Goal: Transaction & Acquisition: Purchase product/service

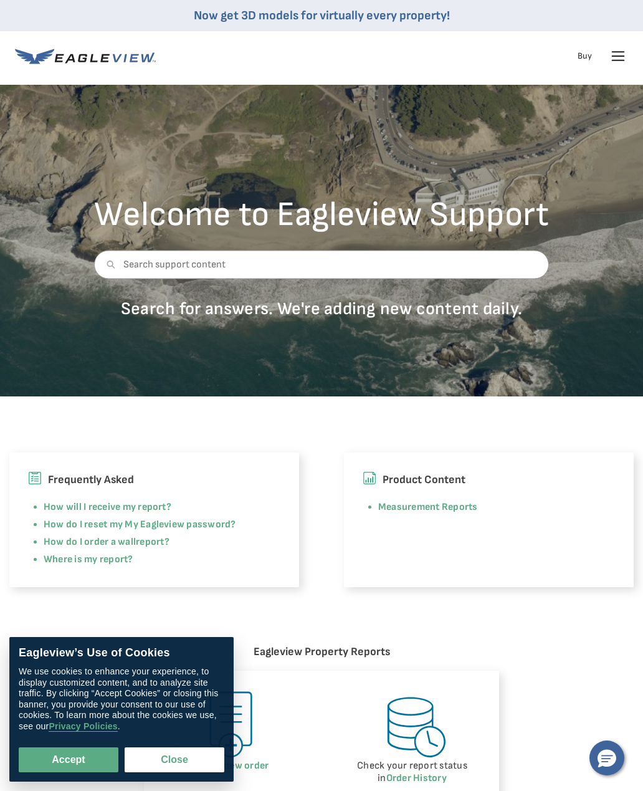
click at [156, 756] on button "Close" at bounding box center [175, 759] width 100 height 25
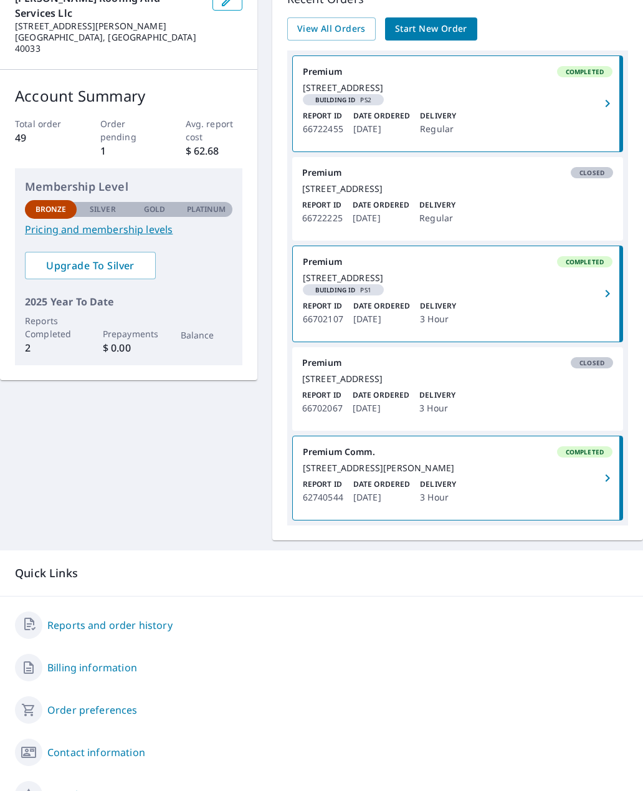
scroll to position [120, 0]
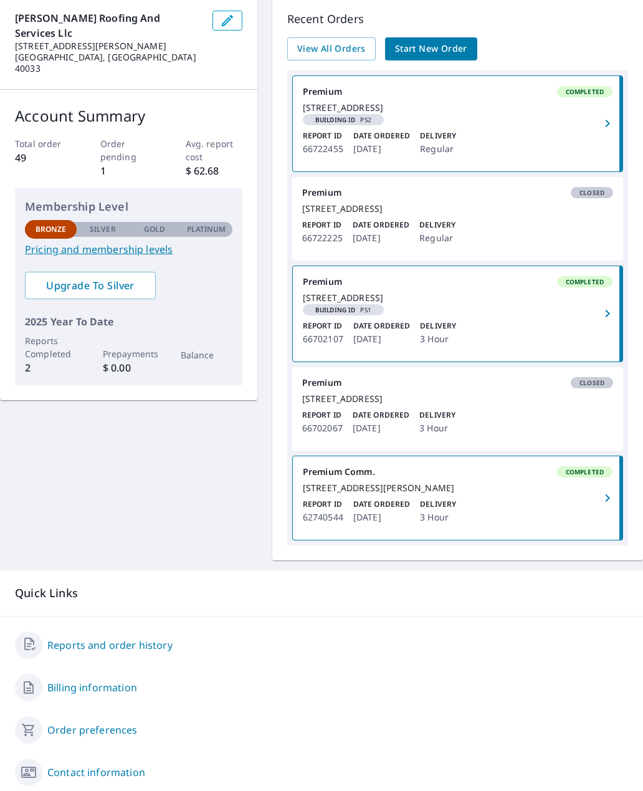
click at [11, 138] on div "Account Summary Total order 49 Order pending 1 Avg. report cost $ 62.68 Members…" at bounding box center [128, 245] width 257 height 310
click at [37, 150] on p "49" at bounding box center [43, 157] width 57 height 15
click at [113, 163] on p "1" at bounding box center [128, 170] width 57 height 15
click at [19, 137] on p "Total order" at bounding box center [43, 143] width 57 height 13
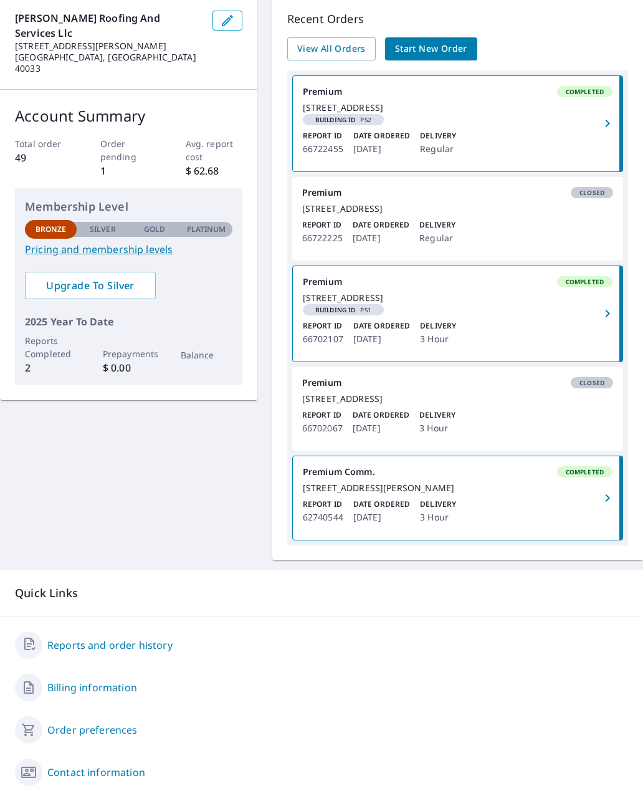
click at [19, 137] on p "Total order" at bounding box center [43, 143] width 57 height 13
click at [29, 150] on p "49" at bounding box center [43, 157] width 57 height 15
click at [110, 163] on p "1" at bounding box center [128, 170] width 57 height 15
click at [74, 145] on div "Total order 49 Order pending 1 Avg. report cost $ 62.68" at bounding box center [128, 157] width 227 height 41
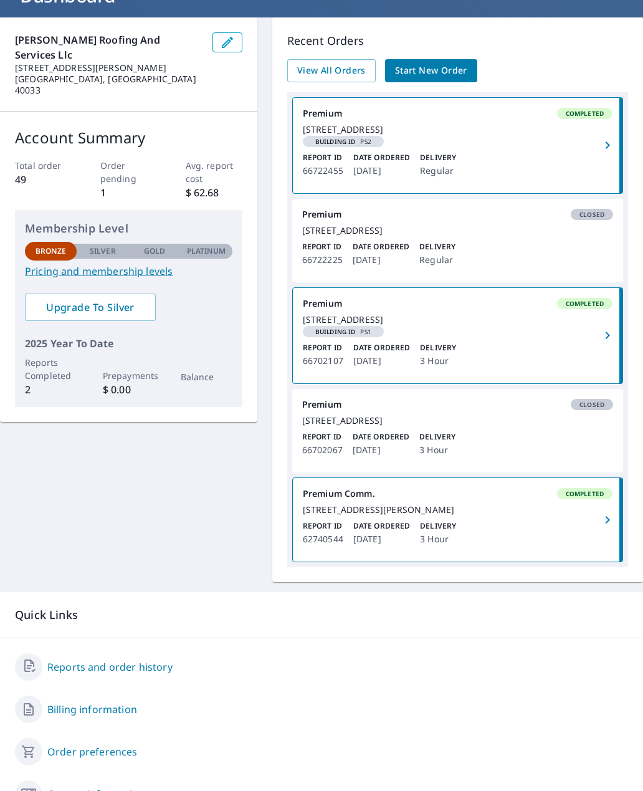
scroll to position [73, 0]
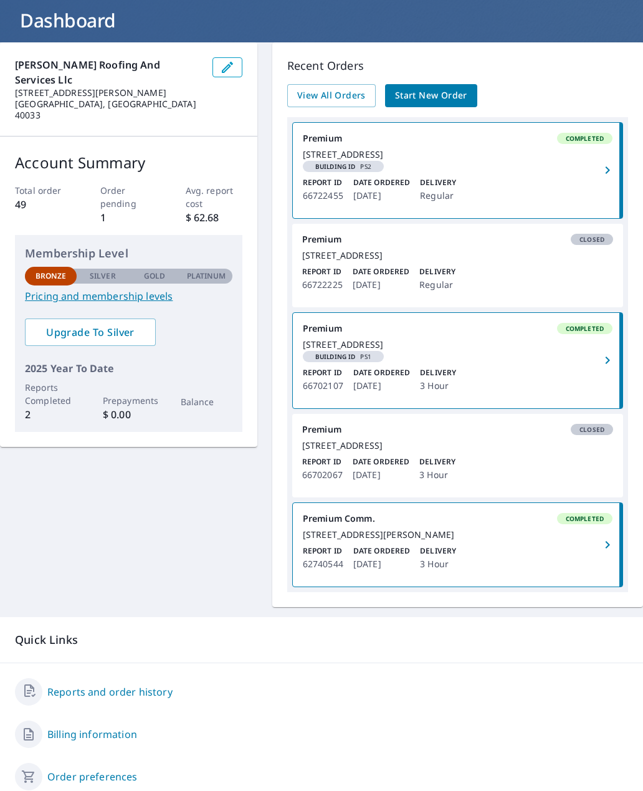
click at [358, 94] on span "View All Orders" at bounding box center [331, 96] width 69 height 16
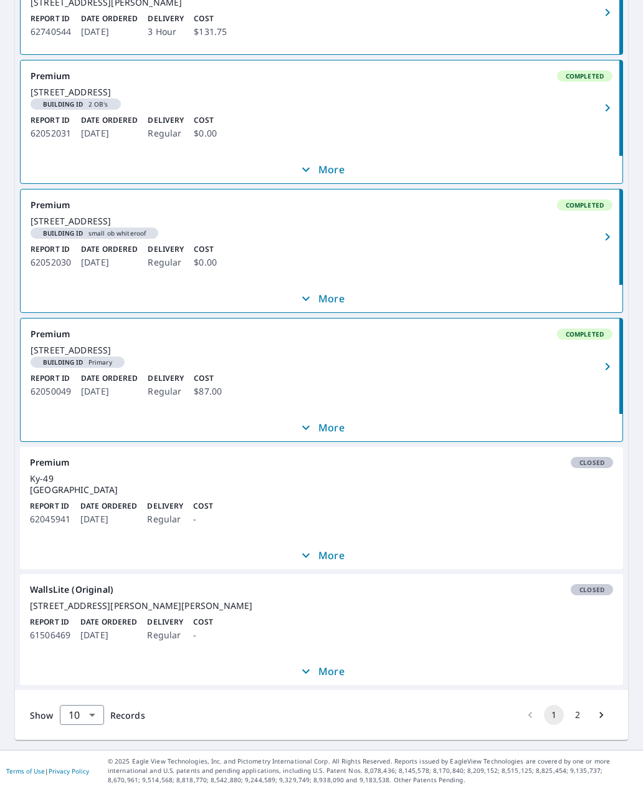
scroll to position [16, 0]
click at [580, 725] on button "2" at bounding box center [578, 715] width 20 height 20
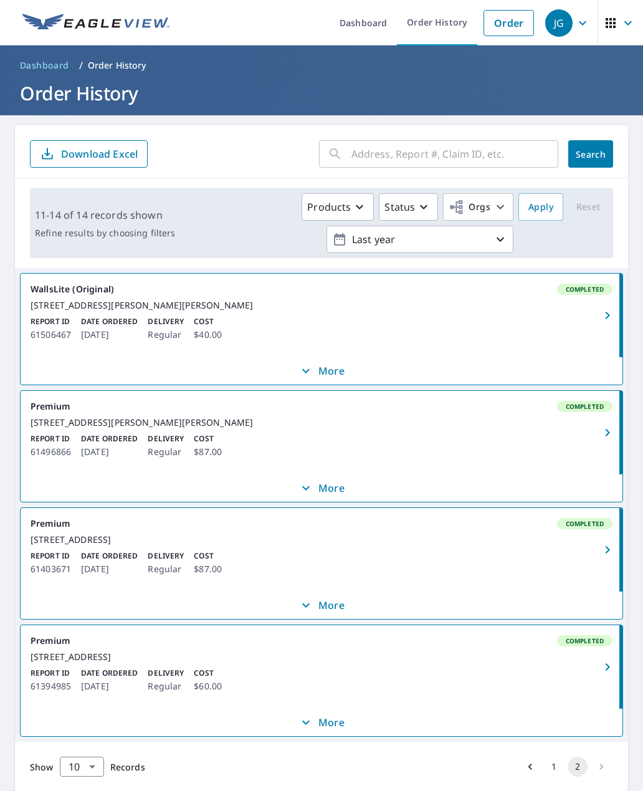
click at [571, 545] on div "[STREET_ADDRESS]" at bounding box center [322, 539] width 582 height 11
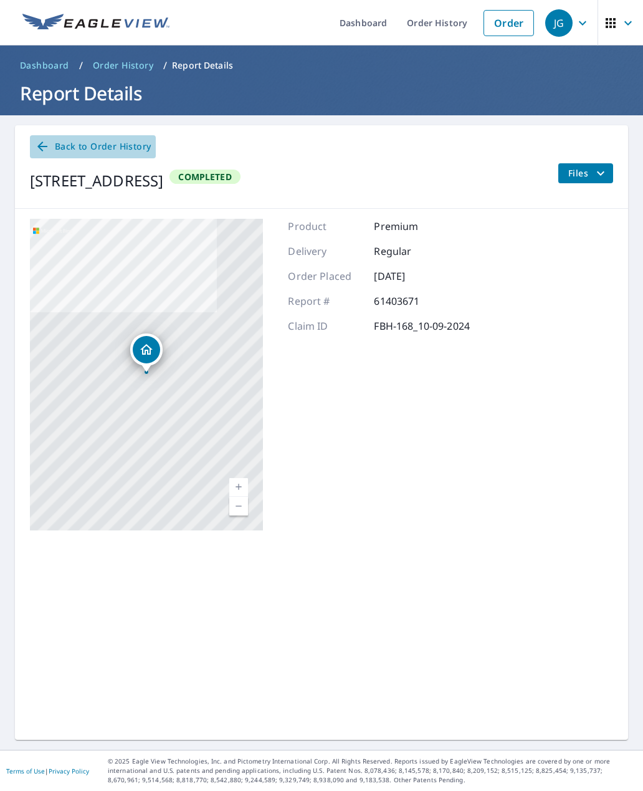
click at [44, 139] on icon at bounding box center [42, 146] width 15 height 15
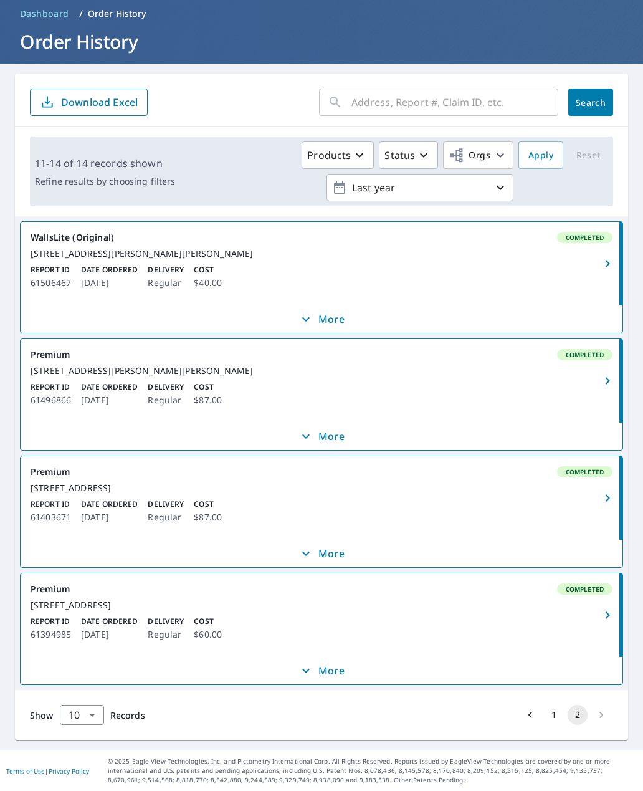
scroll to position [40, 0]
click at [606, 712] on li "pagination navigation" at bounding box center [601, 715] width 24 height 20
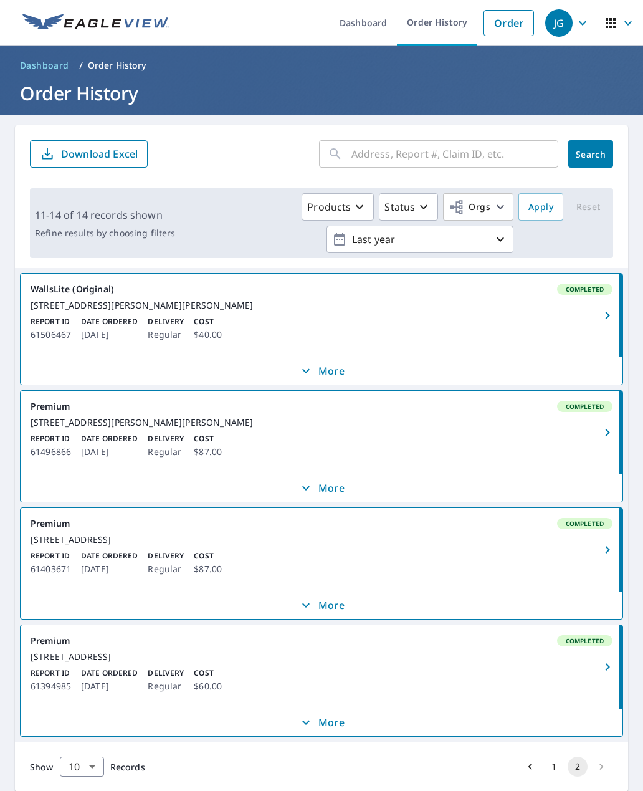
scroll to position [0, 0]
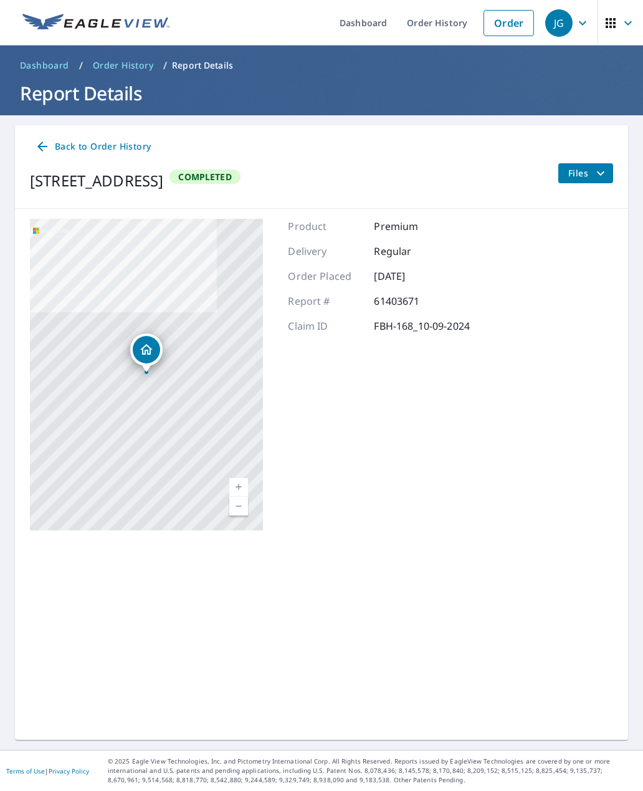
click at [513, 24] on link "Order" at bounding box center [509, 23] width 50 height 26
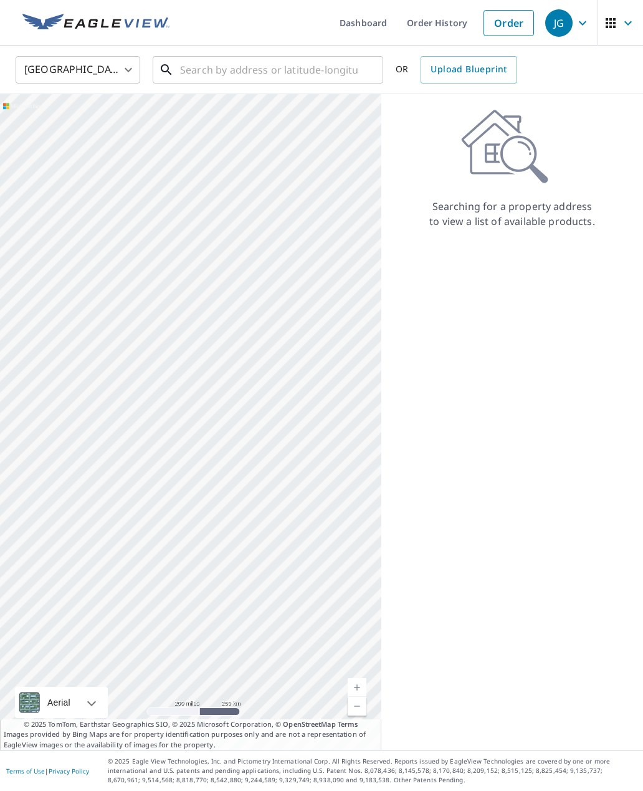
click at [351, 67] on input "text" at bounding box center [269, 69] width 178 height 35
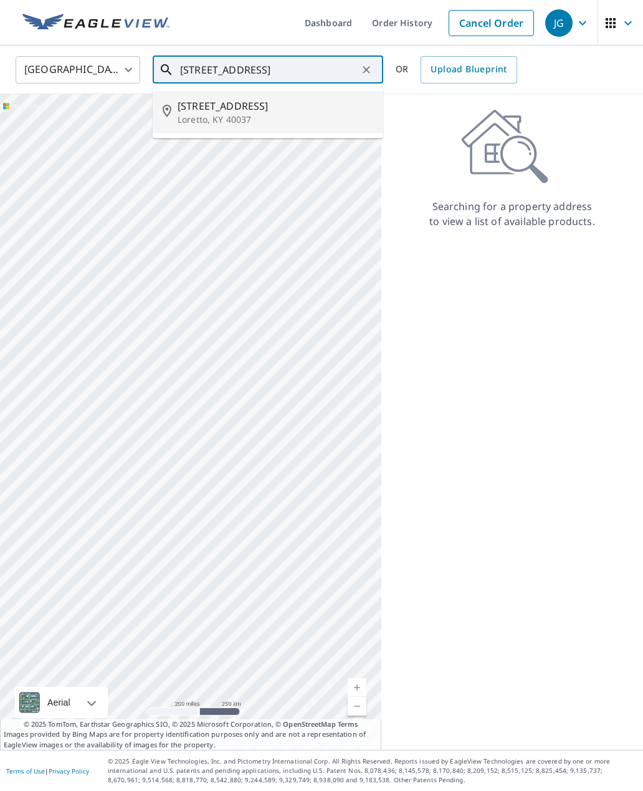
click at [349, 112] on span "[STREET_ADDRESS]" at bounding box center [276, 105] width 196 height 15
type input "[STREET_ADDRESS]"
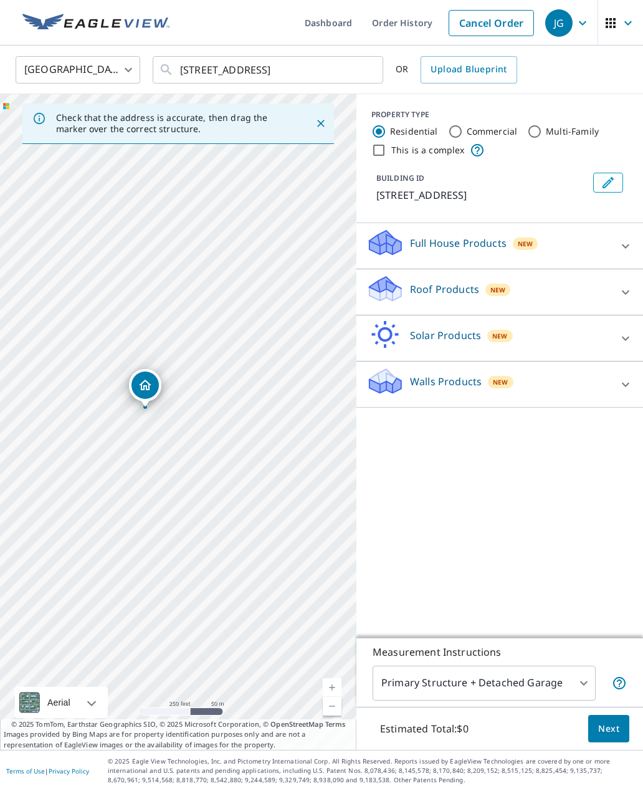
click at [340, 697] on link "Current Level 17, Zoom In" at bounding box center [332, 687] width 19 height 19
click at [338, 697] on link "Current Level 18, Zoom In" at bounding box center [332, 687] width 19 height 19
click at [615, 293] on div at bounding box center [626, 292] width 30 height 30
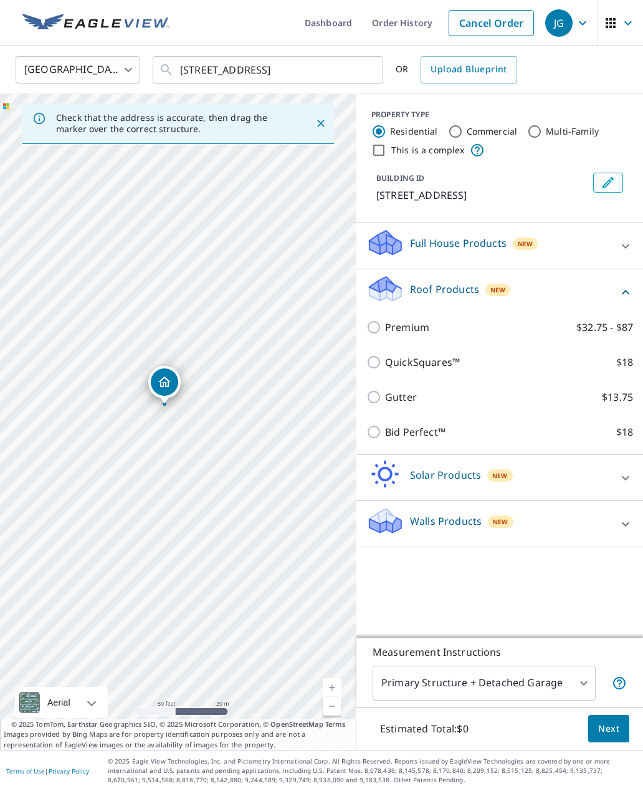
click at [375, 328] on input "Premium $32.75 - $87" at bounding box center [375, 327] width 19 height 15
checkbox input "true"
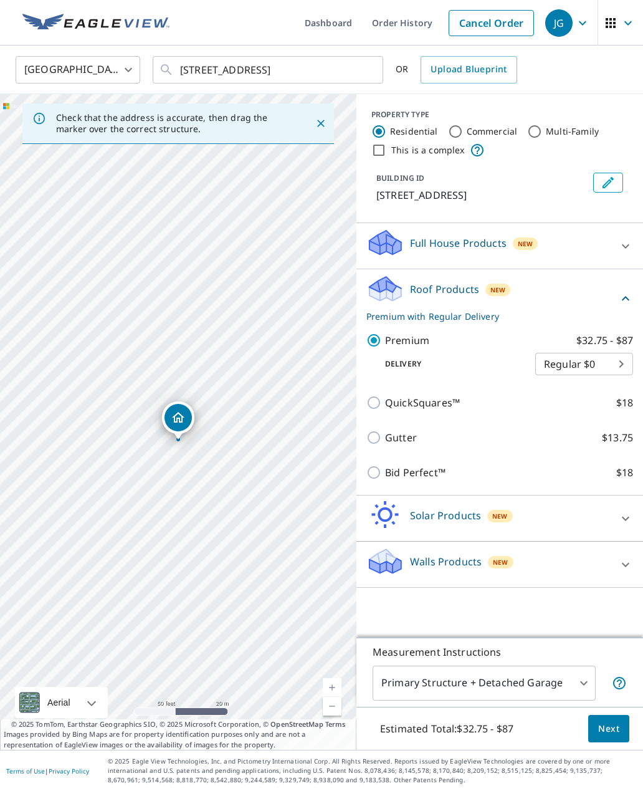
click at [382, 402] on input "QuickSquares™ $18" at bounding box center [375, 402] width 19 height 15
checkbox input "true"
click at [379, 341] on input "Premium $32.75 - $87" at bounding box center [375, 340] width 19 height 15
checkbox input "true"
checkbox input "false"
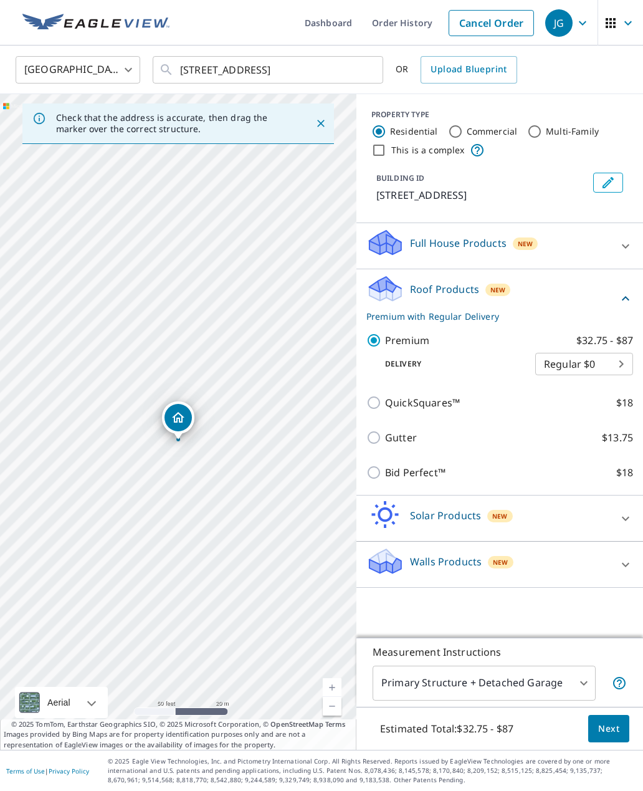
scroll to position [40, 0]
click at [587, 684] on body "JG JG Dashboard Order History Cancel Order JG [GEOGRAPHIC_DATA] US ​ [STREET_AD…" at bounding box center [321, 395] width 643 height 791
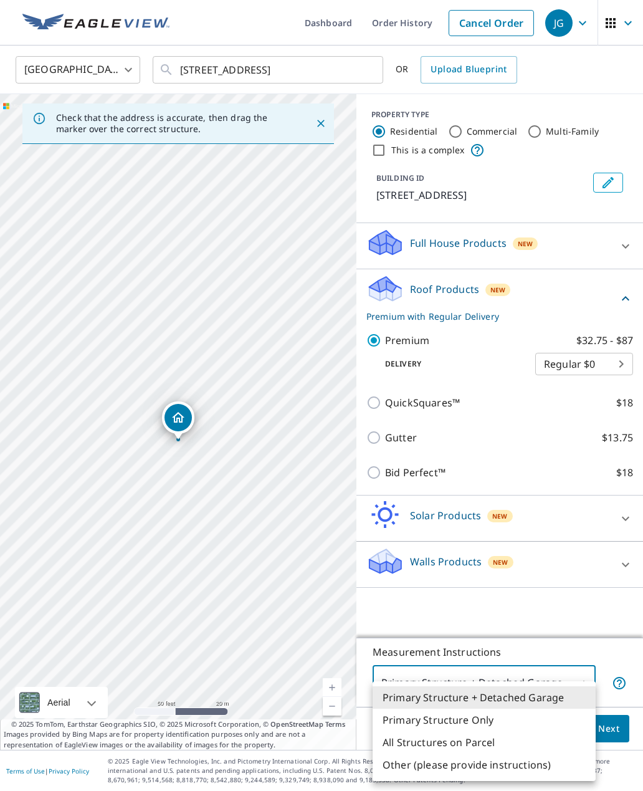
click at [522, 718] on li "Primary Structure Only" at bounding box center [484, 719] width 223 height 22
type input "2"
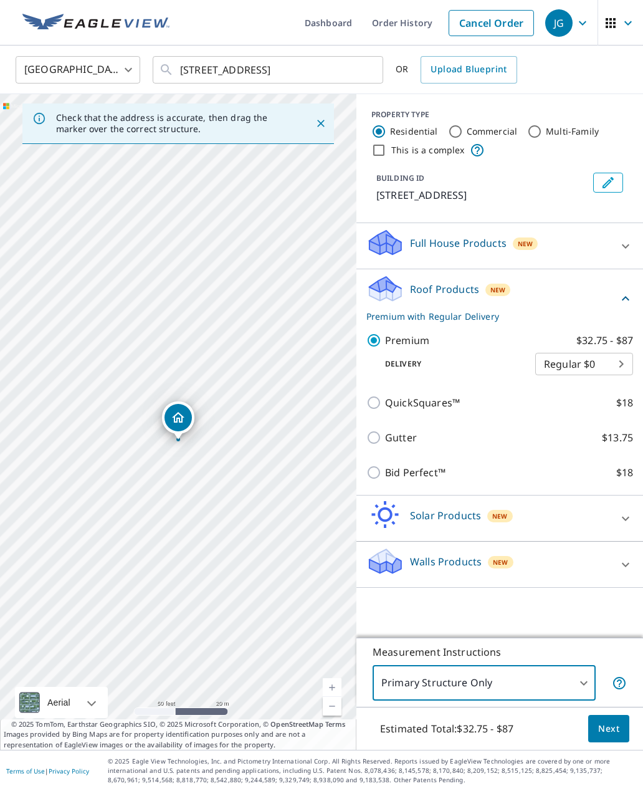
click at [607, 722] on span "Next" at bounding box center [608, 729] width 21 height 16
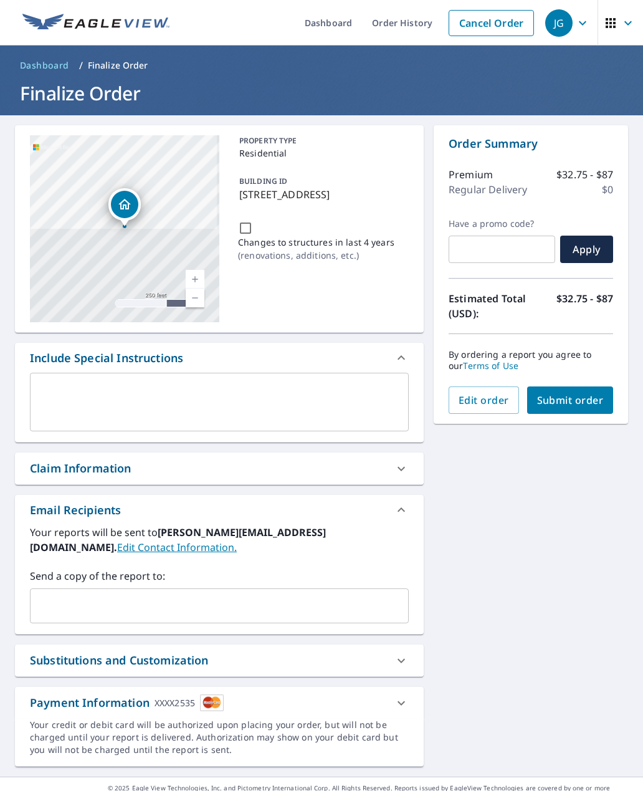
click at [515, 189] on p "Regular Delivery" at bounding box center [488, 189] width 79 height 15
click at [500, 399] on span "Edit order" at bounding box center [484, 400] width 50 height 14
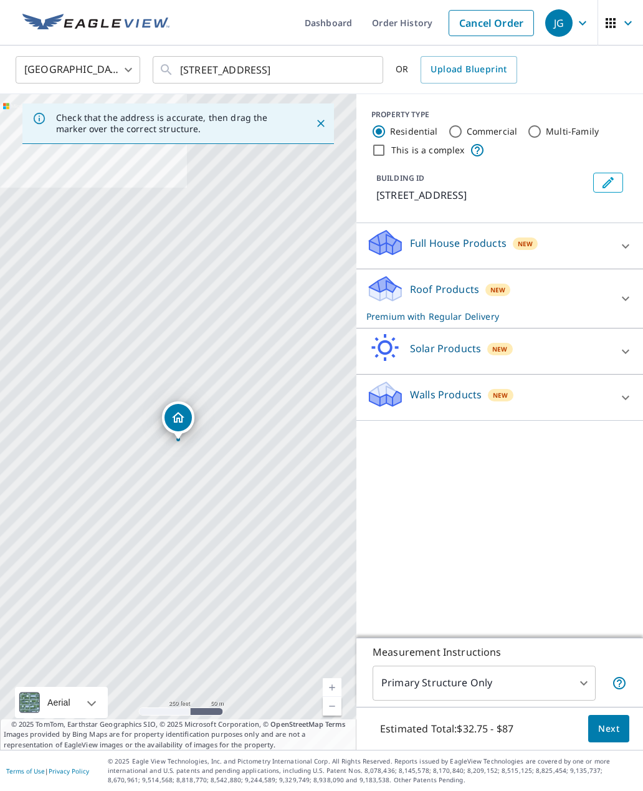
scroll to position [40, 0]
click at [498, 728] on p "Estimated Total: $32.75 - $87" at bounding box center [446, 728] width 153 height 27
click at [612, 730] on span "Next" at bounding box center [608, 729] width 21 height 16
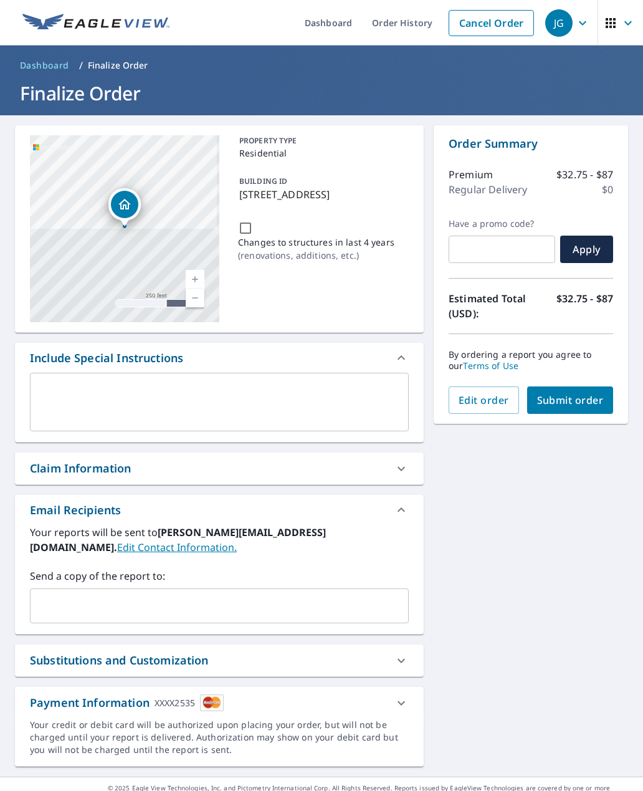
click at [489, 182] on p "Regular Delivery" at bounding box center [488, 189] width 79 height 15
click at [407, 695] on icon at bounding box center [401, 702] width 15 height 15
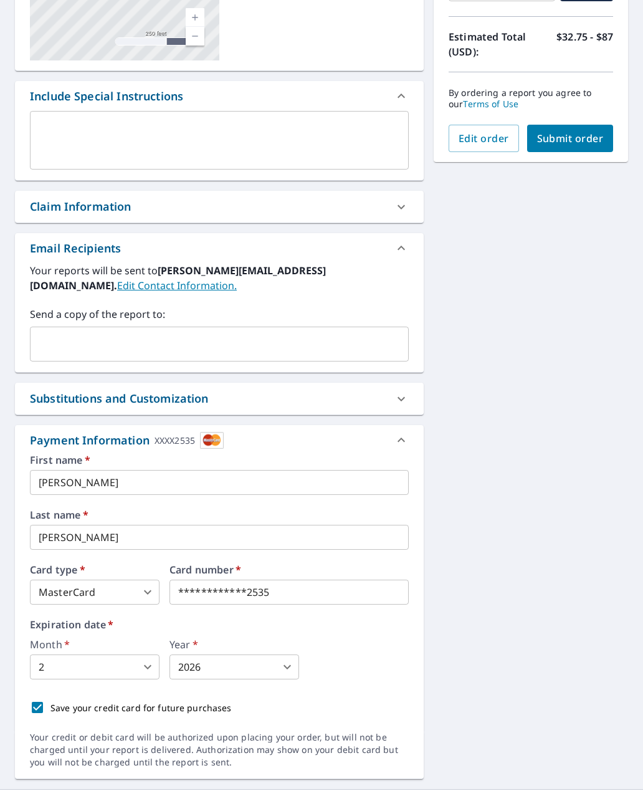
scroll to position [2, 0]
click at [404, 401] on icon at bounding box center [401, 399] width 15 height 15
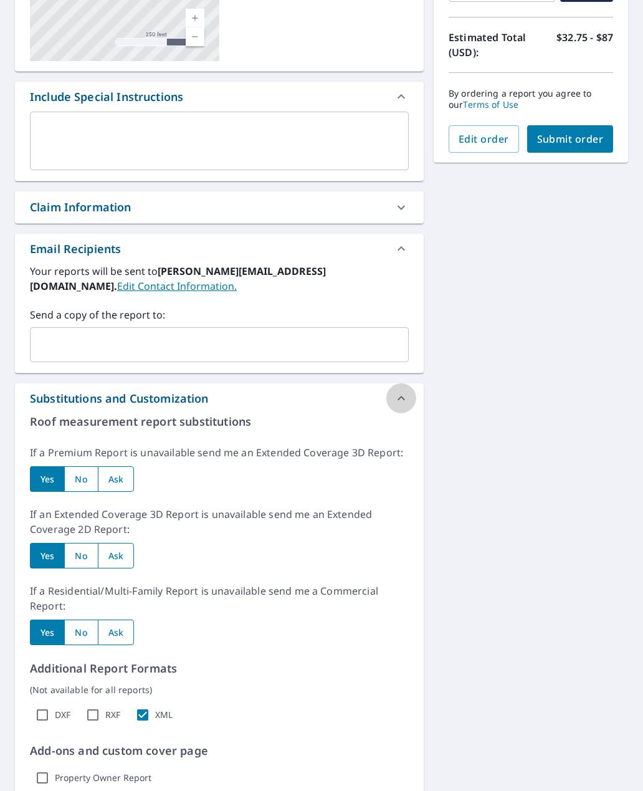
click at [406, 399] on icon at bounding box center [401, 398] width 15 height 15
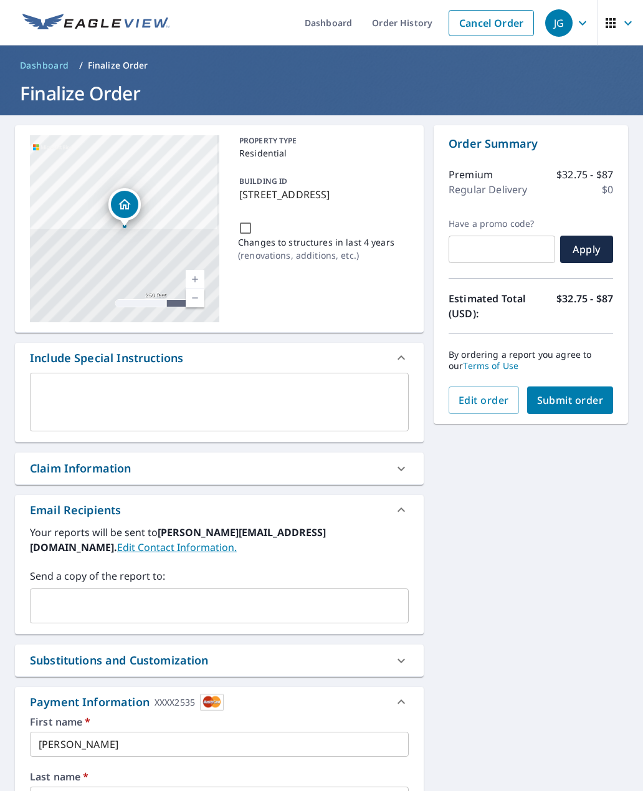
scroll to position [0, 0]
click at [523, 175] on div "Premium $32.75 - $87" at bounding box center [531, 174] width 164 height 15
click at [522, 174] on div "Premium $32.75 - $87" at bounding box center [531, 174] width 164 height 15
click at [597, 179] on p "$32.75 - $87" at bounding box center [584, 174] width 57 height 15
click at [597, 178] on p "$32.75 - $87" at bounding box center [584, 174] width 57 height 15
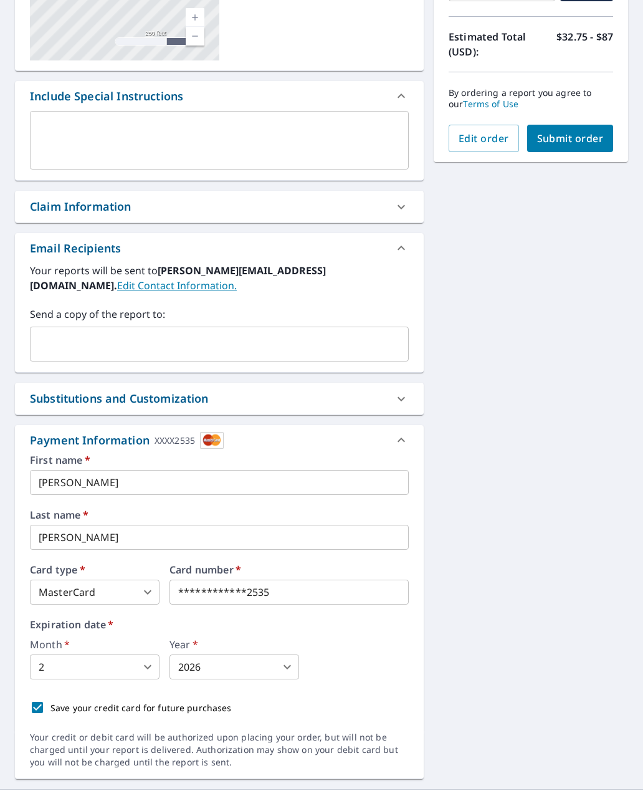
scroll to position [261, 0]
click at [406, 442] on icon at bounding box center [401, 440] width 15 height 15
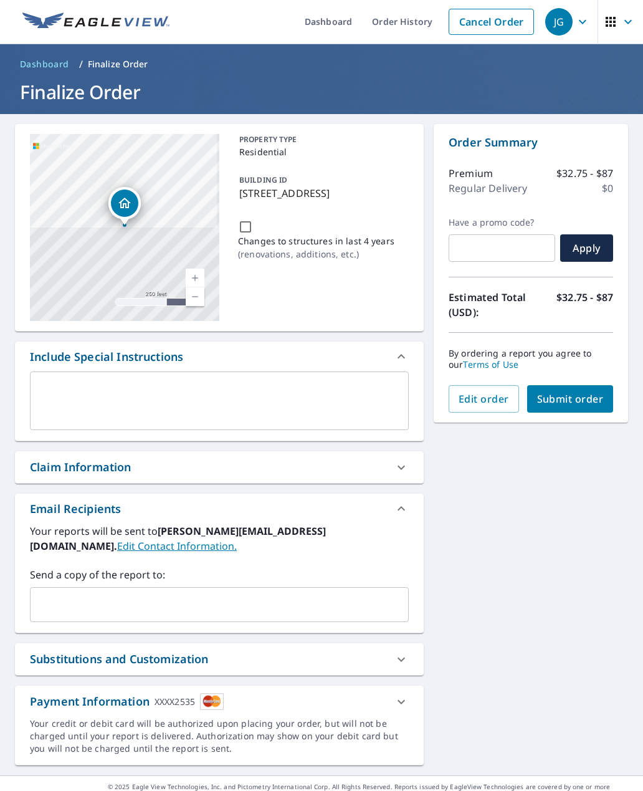
scroll to position [0, 0]
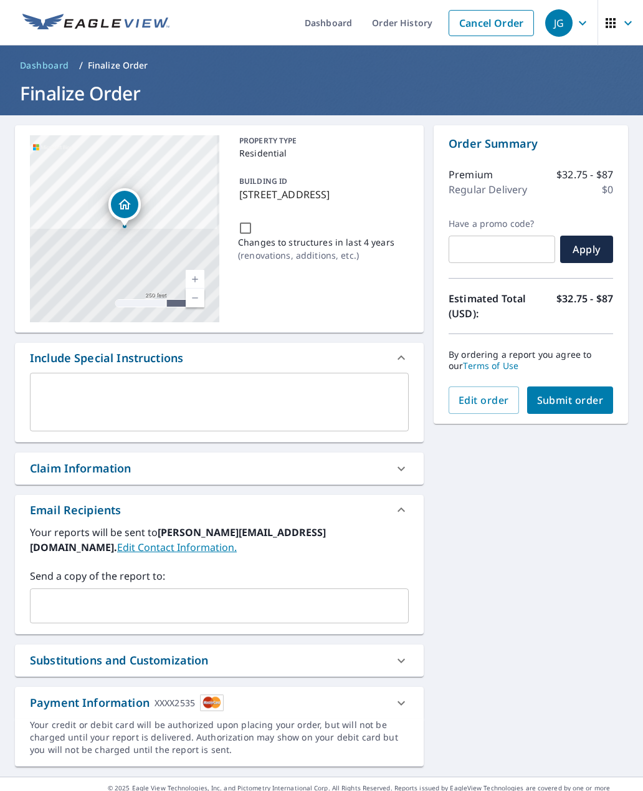
click at [575, 180] on p "$32.75 - $87" at bounding box center [584, 174] width 57 height 15
click at [574, 179] on p "$32.75 - $87" at bounding box center [584, 174] width 57 height 15
click at [560, 189] on div "Regular Delivery $0" at bounding box center [531, 189] width 164 height 15
click at [517, 200] on div "Premium $32.75 - $87 Regular Delivery $0" at bounding box center [531, 185] width 164 height 66
click at [495, 305] on p "Estimated Total (USD):" at bounding box center [490, 306] width 82 height 30
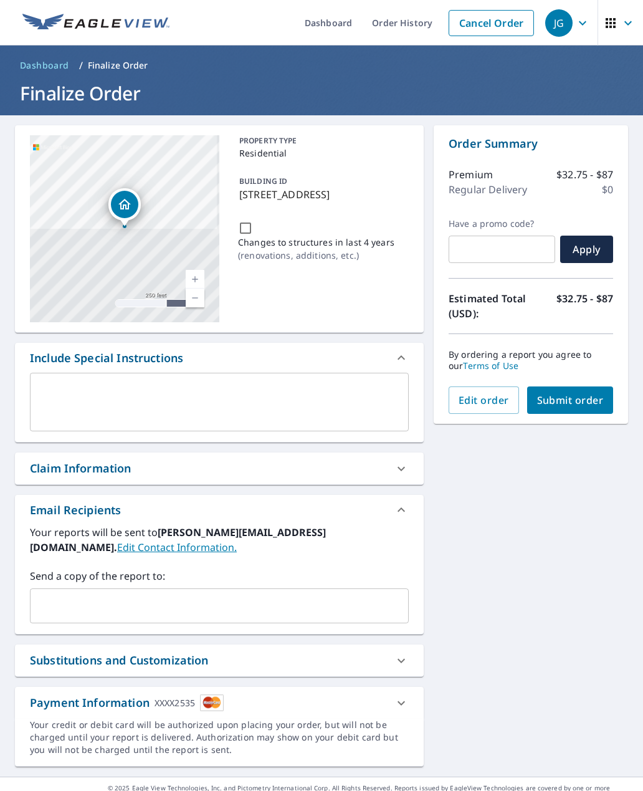
scroll to position [2, 0]
click at [505, 316] on p "Estimated Total (USD):" at bounding box center [490, 306] width 82 height 30
click at [598, 340] on div "By ordering a report you agree to our Terms of Use" at bounding box center [531, 360] width 164 height 52
click at [492, 401] on span "Edit order" at bounding box center [484, 400] width 50 height 14
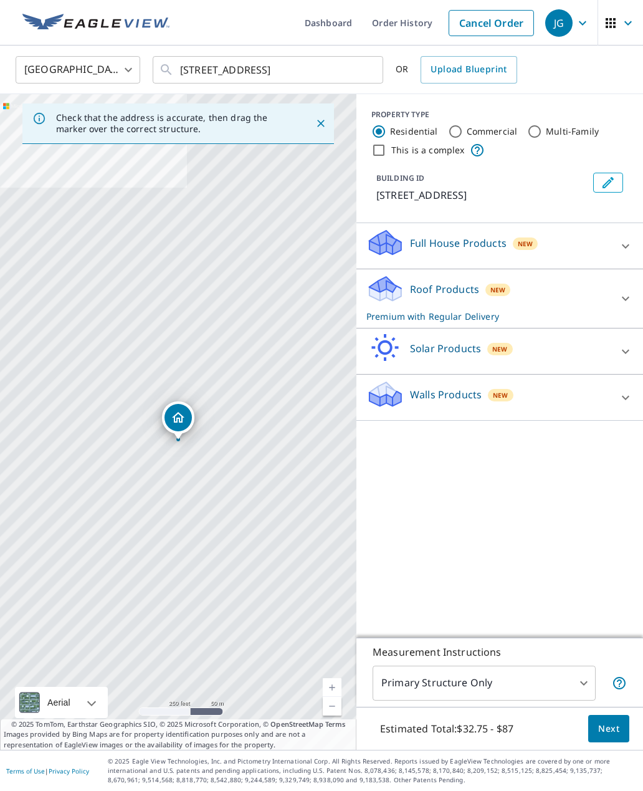
click at [586, 23] on icon "button" at bounding box center [582, 23] width 15 height 15
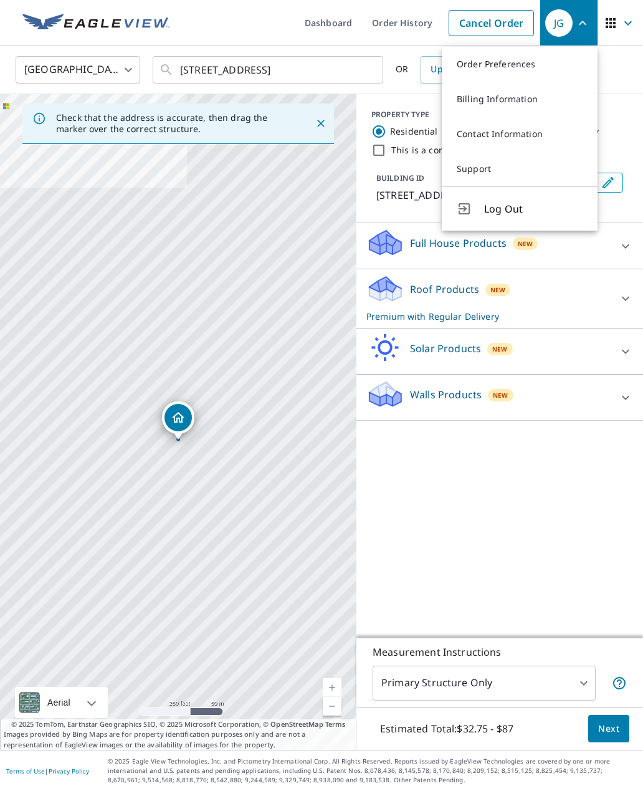
click at [524, 495] on div "PROPERTY TYPE Residential Commercial Multi-Family This is a complex BUILDING ID…" at bounding box center [499, 365] width 287 height 543
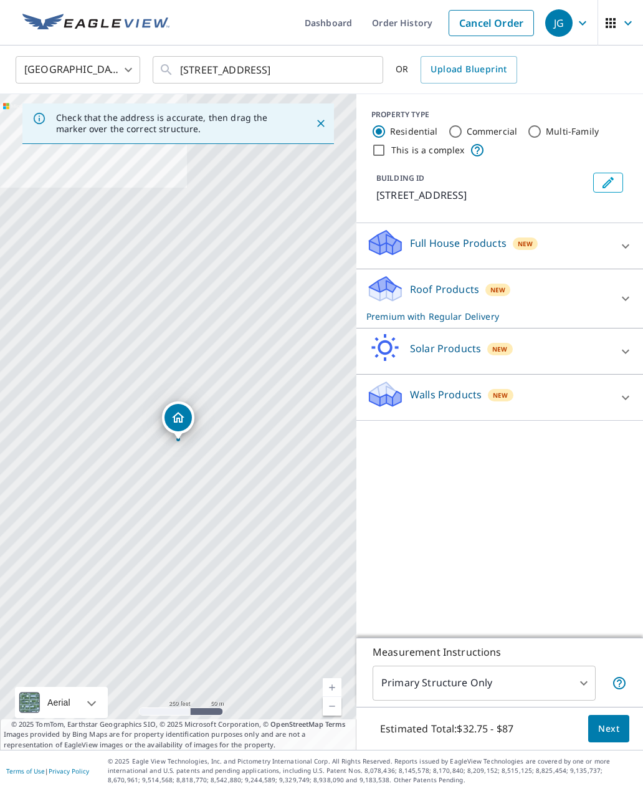
click at [629, 17] on icon "button" at bounding box center [628, 23] width 15 height 15
click at [523, 485] on div "PROPERTY TYPE Residential Commercial Multi-Family This is a complex BUILDING ID…" at bounding box center [499, 365] width 287 height 543
click at [623, 302] on icon at bounding box center [625, 298] width 15 height 15
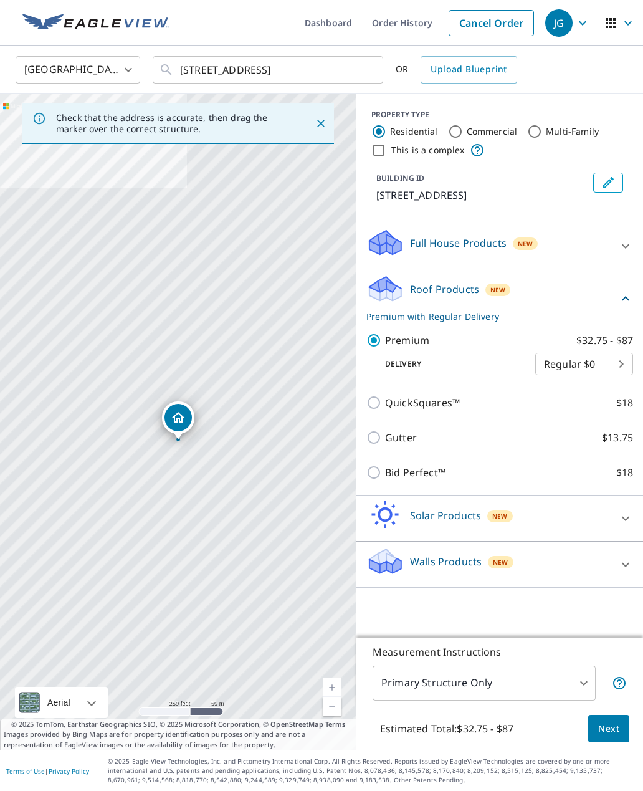
click at [621, 365] on body "JG JG Dashboard Order History Cancel Order JG [GEOGRAPHIC_DATA] US ​ [STREET_AD…" at bounding box center [321, 395] width 643 height 791
click at [608, 406] on li "3 Hour $42.25" at bounding box center [584, 406] width 98 height 22
type input "7"
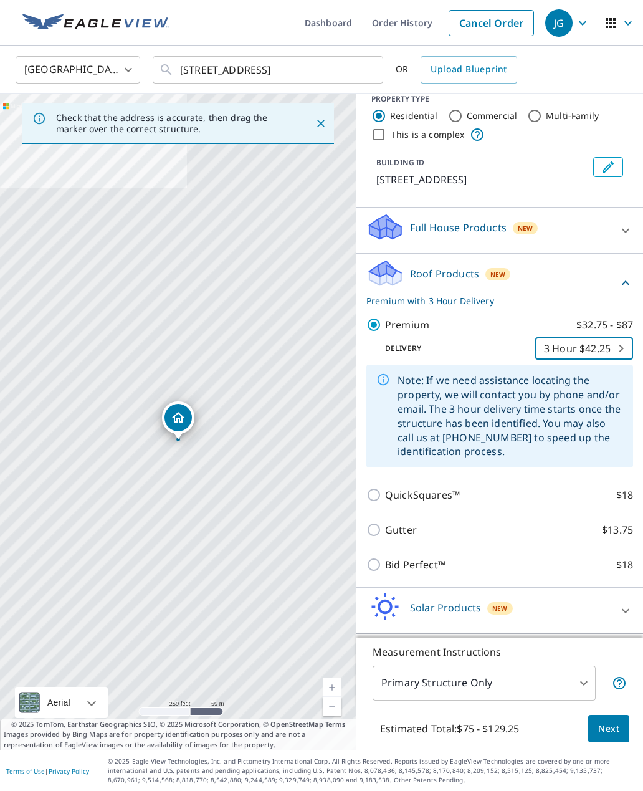
scroll to position [15, 0]
click at [611, 736] on span "Next" at bounding box center [608, 729] width 21 height 16
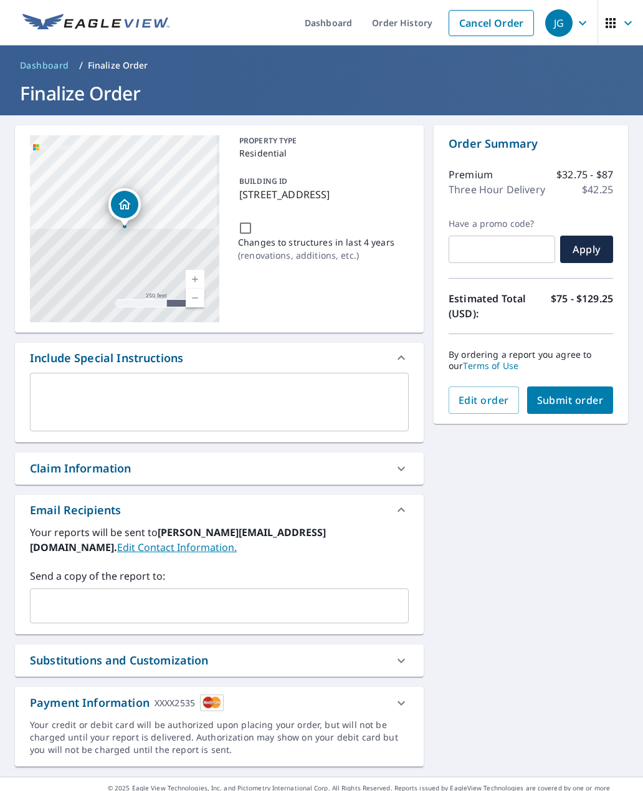
click at [587, 401] on span "Submit order" at bounding box center [570, 400] width 67 height 14
